Goal: Find specific page/section: Find specific page/section

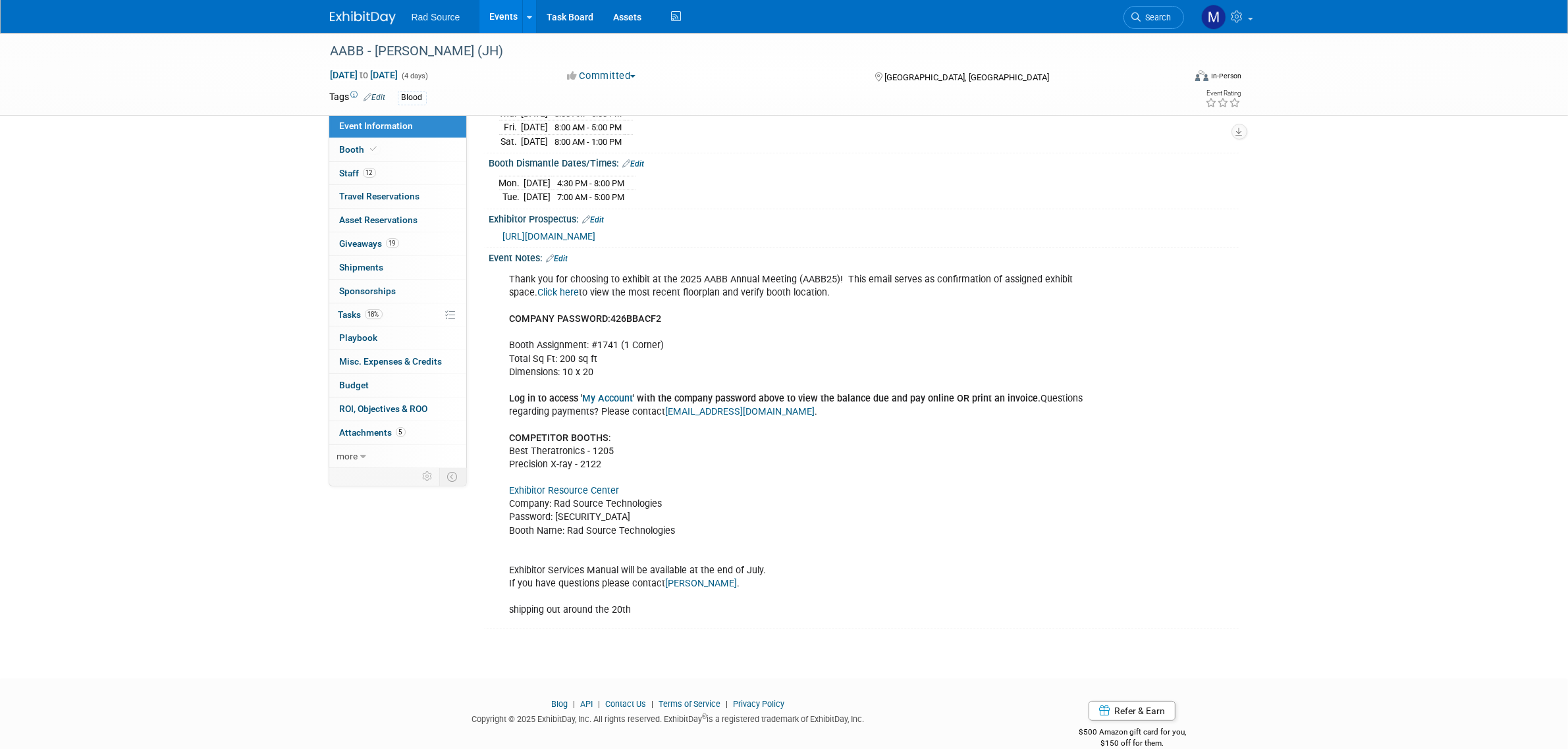
click at [380, 26] on div "Rad Source Events Add Event Bulk Upload Events Shareable Event Boards Recently …" at bounding box center [784, 16] width 908 height 33
click at [380, 14] on img at bounding box center [363, 18] width 66 height 13
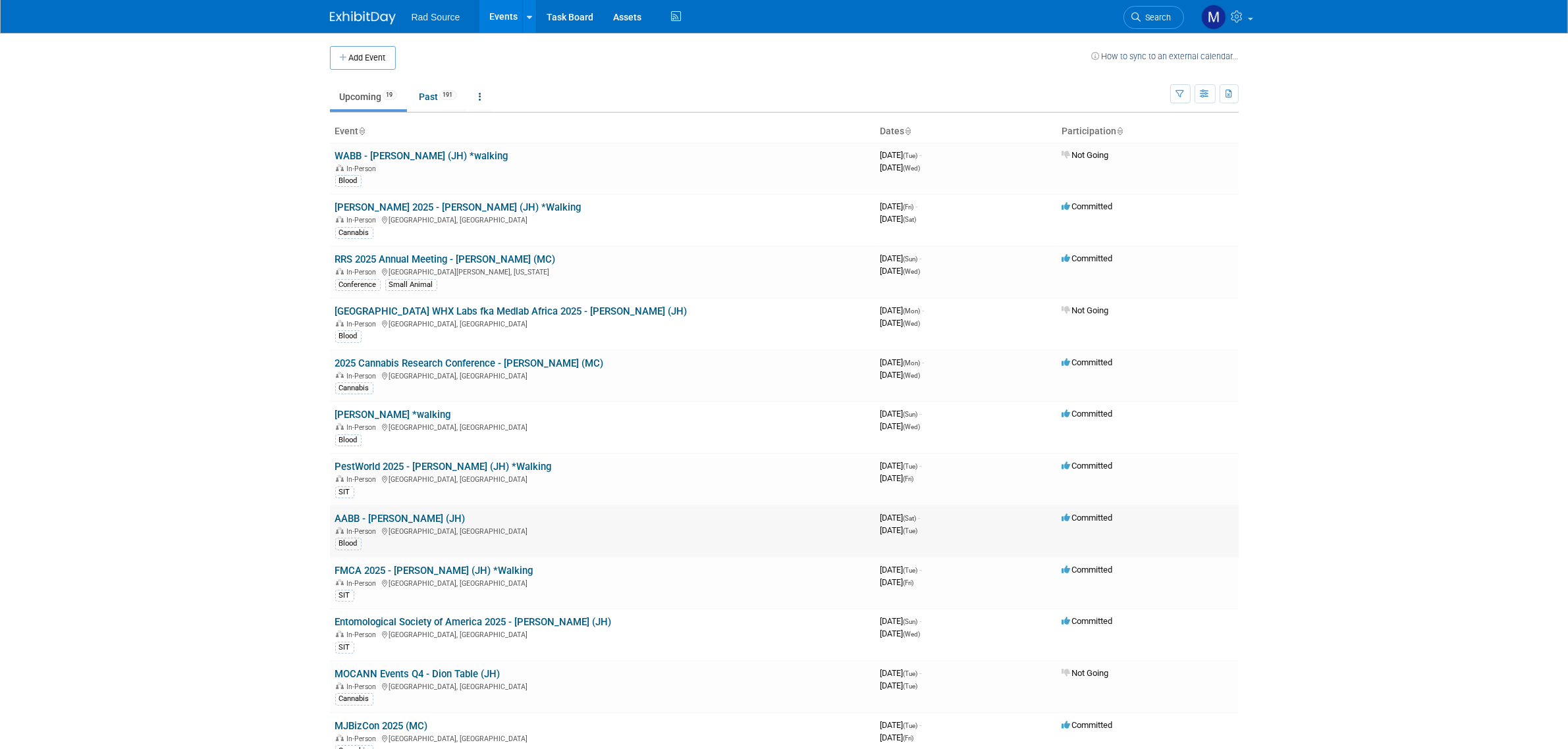
click at [412, 520] on link "AABB - [PERSON_NAME] (JH)" at bounding box center [400, 518] width 130 height 12
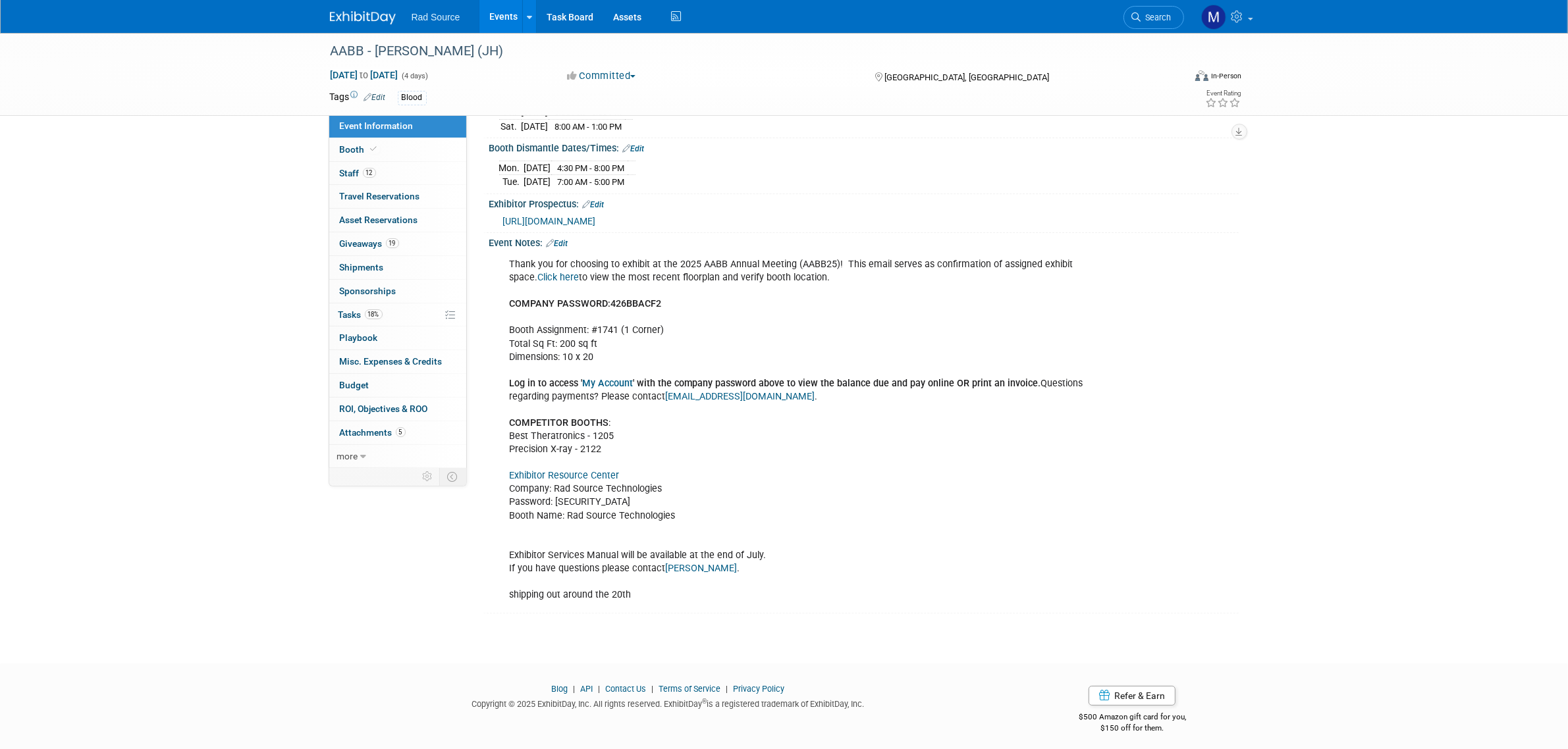
scroll to position [271, 0]
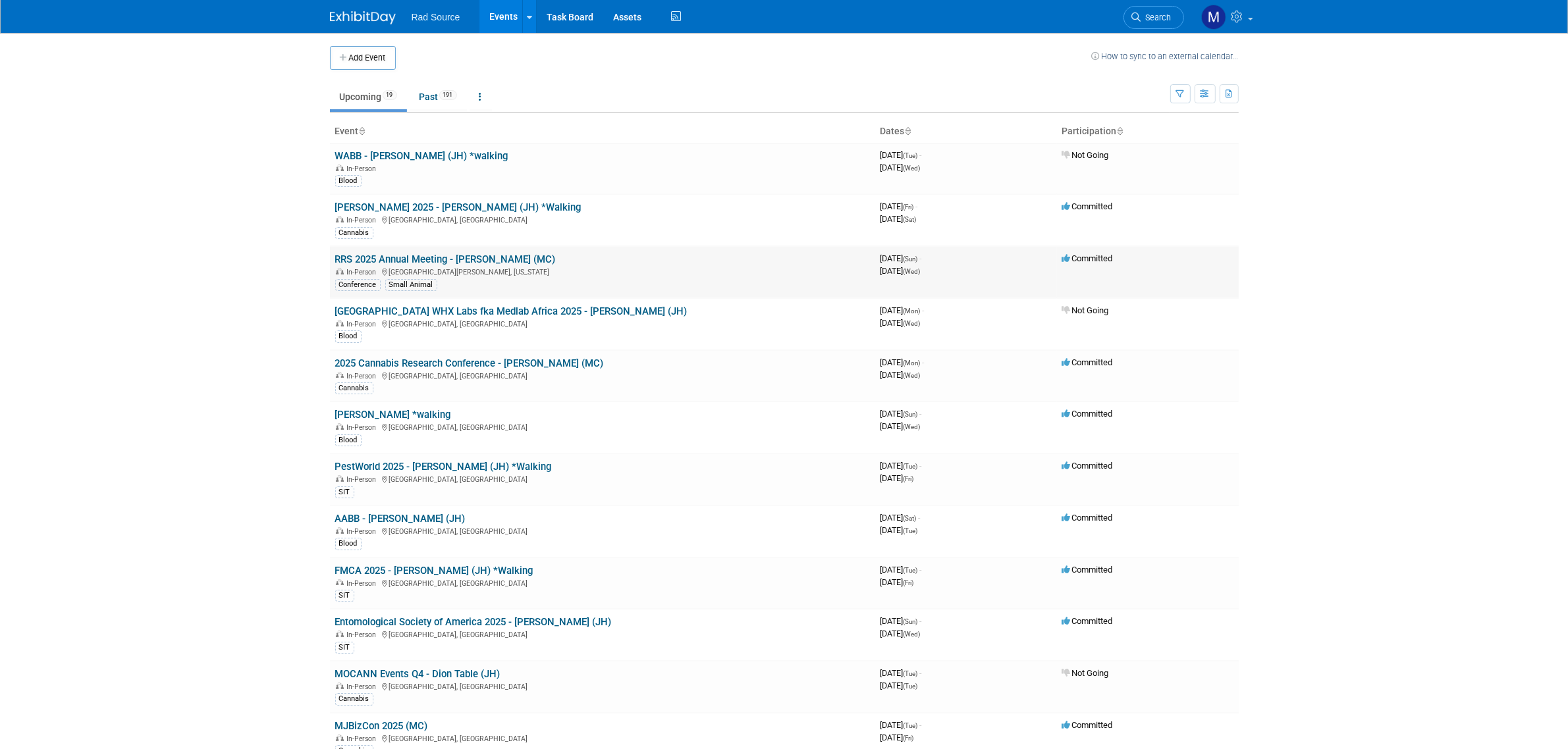
click at [445, 262] on link "RRS 2025 Annual Meeting - [PERSON_NAME] (MC)" at bounding box center [445, 259] width 221 height 12
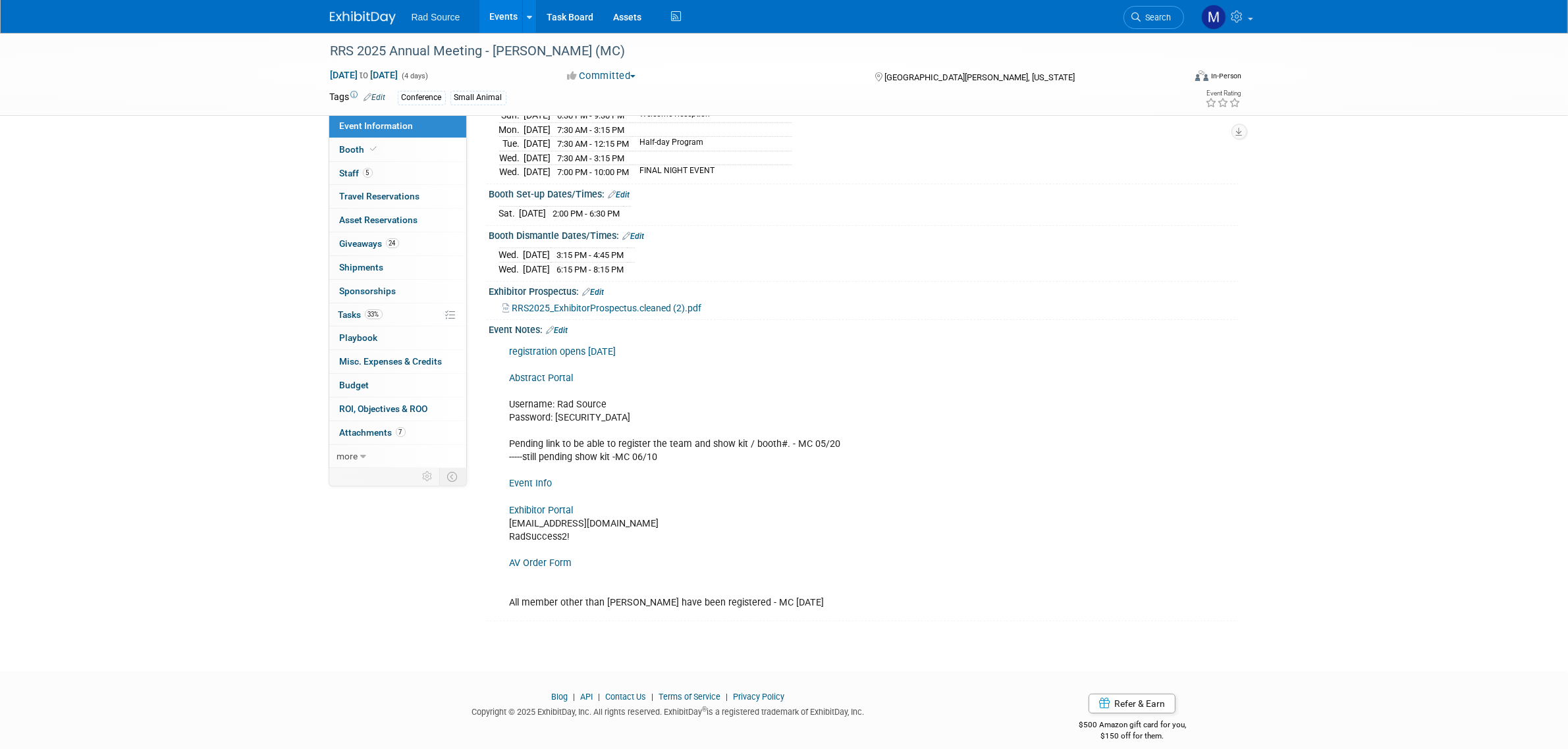
scroll to position [206, 0]
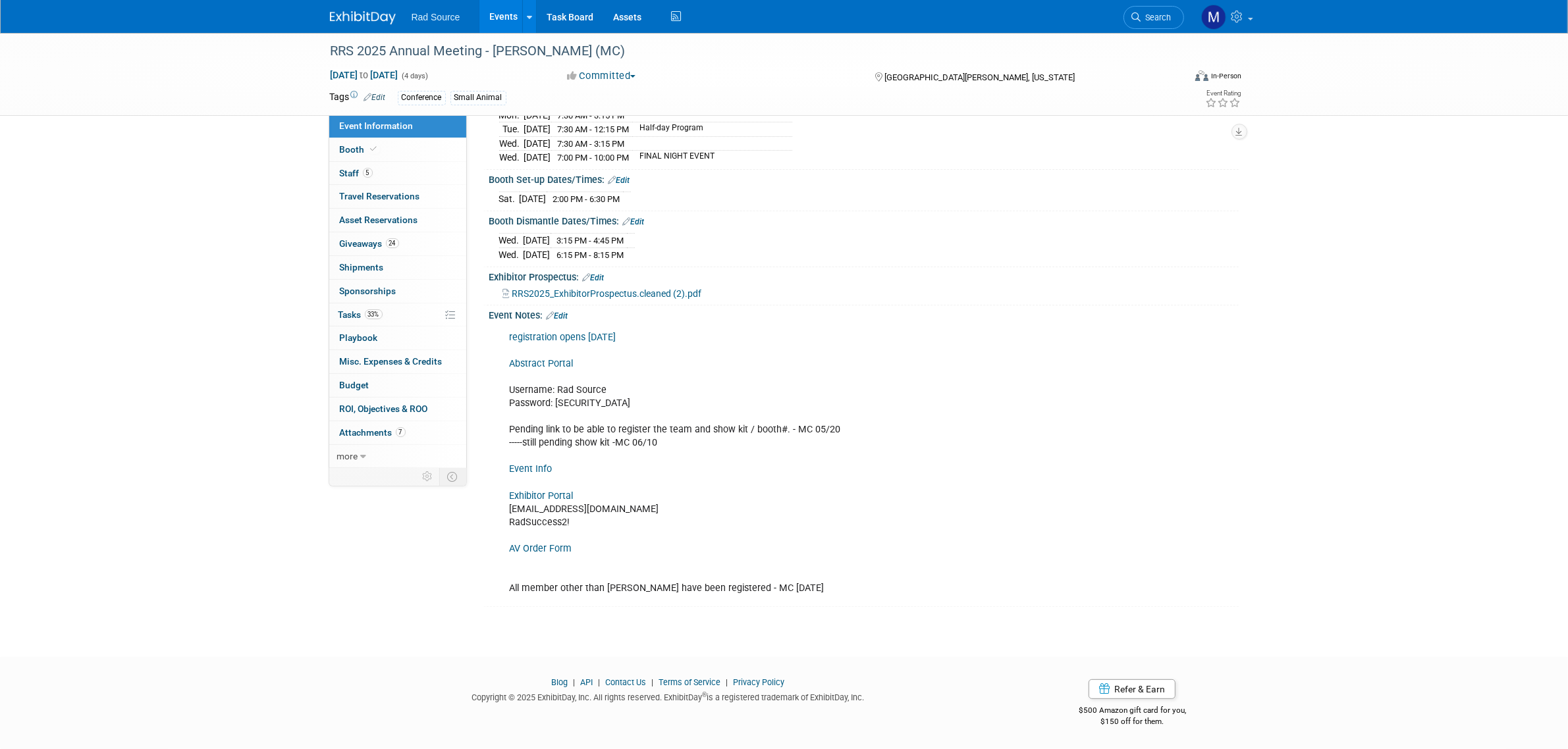
click at [543, 497] on link "Exhibitor Portal" at bounding box center [542, 496] width 64 height 11
